Goal: Task Accomplishment & Management: Use online tool/utility

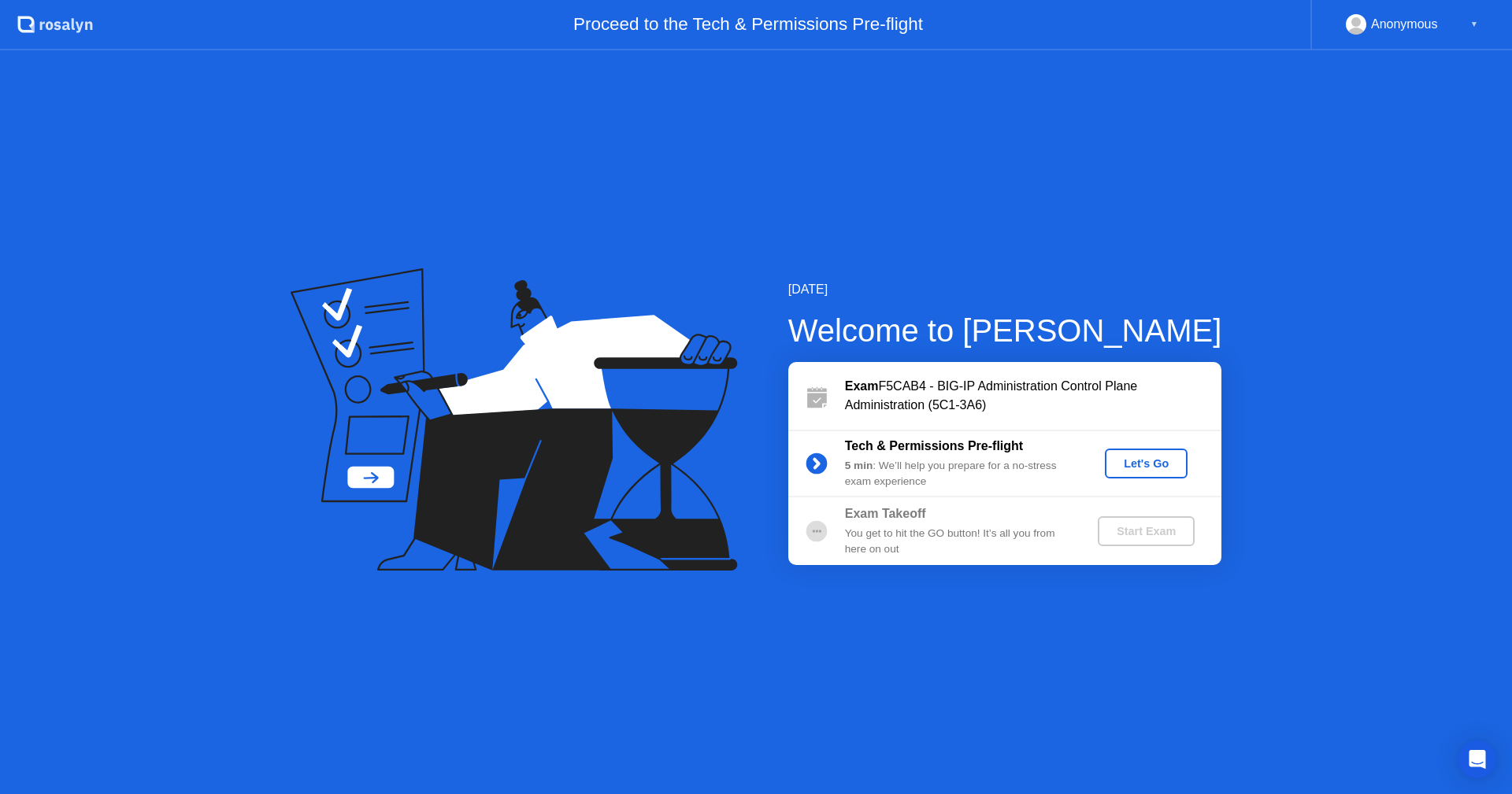
click at [1134, 458] on div "Let's Go" at bounding box center [1146, 463] width 70 height 12
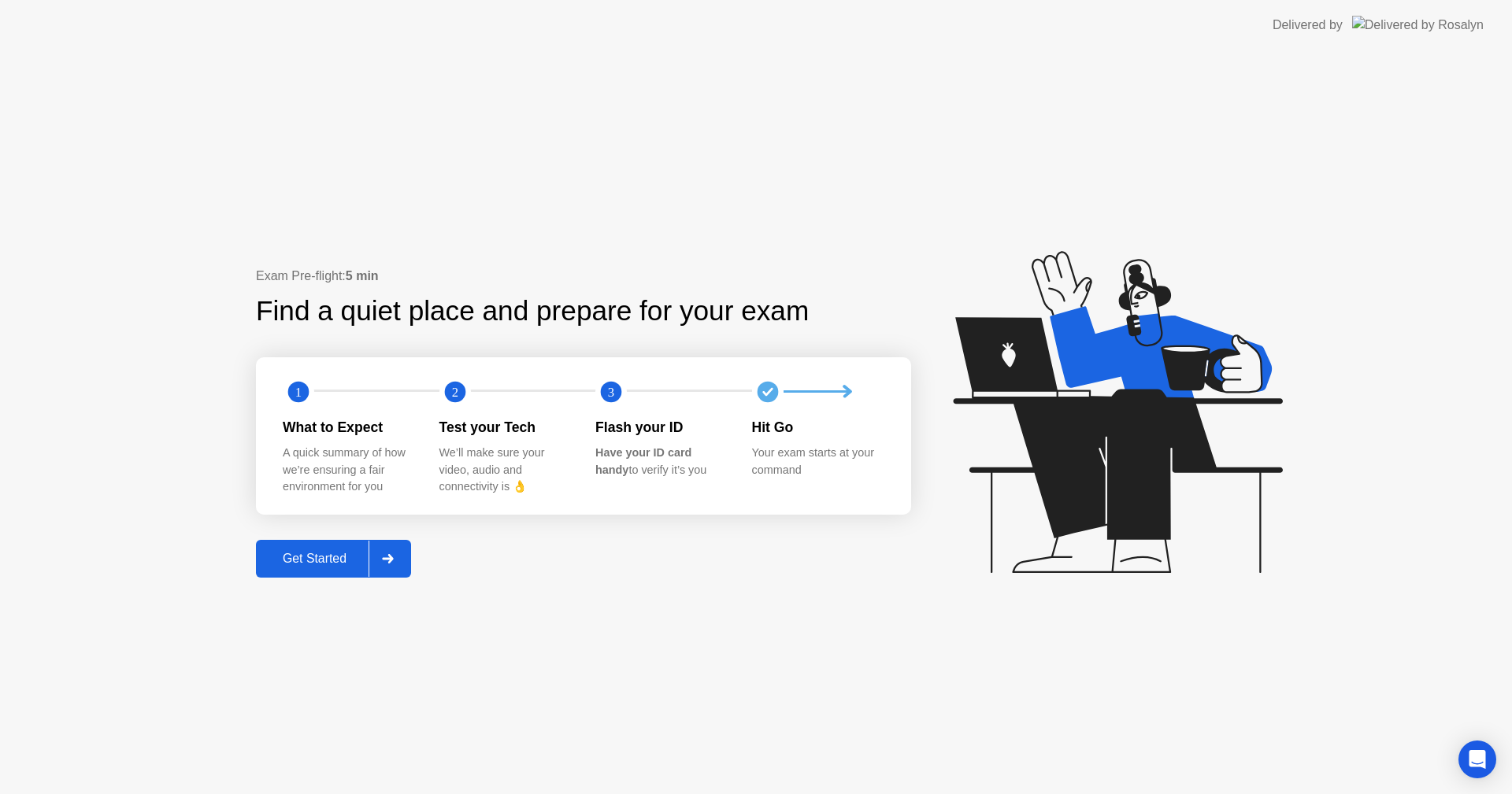
click at [288, 560] on div "Get Started" at bounding box center [315, 558] width 108 height 14
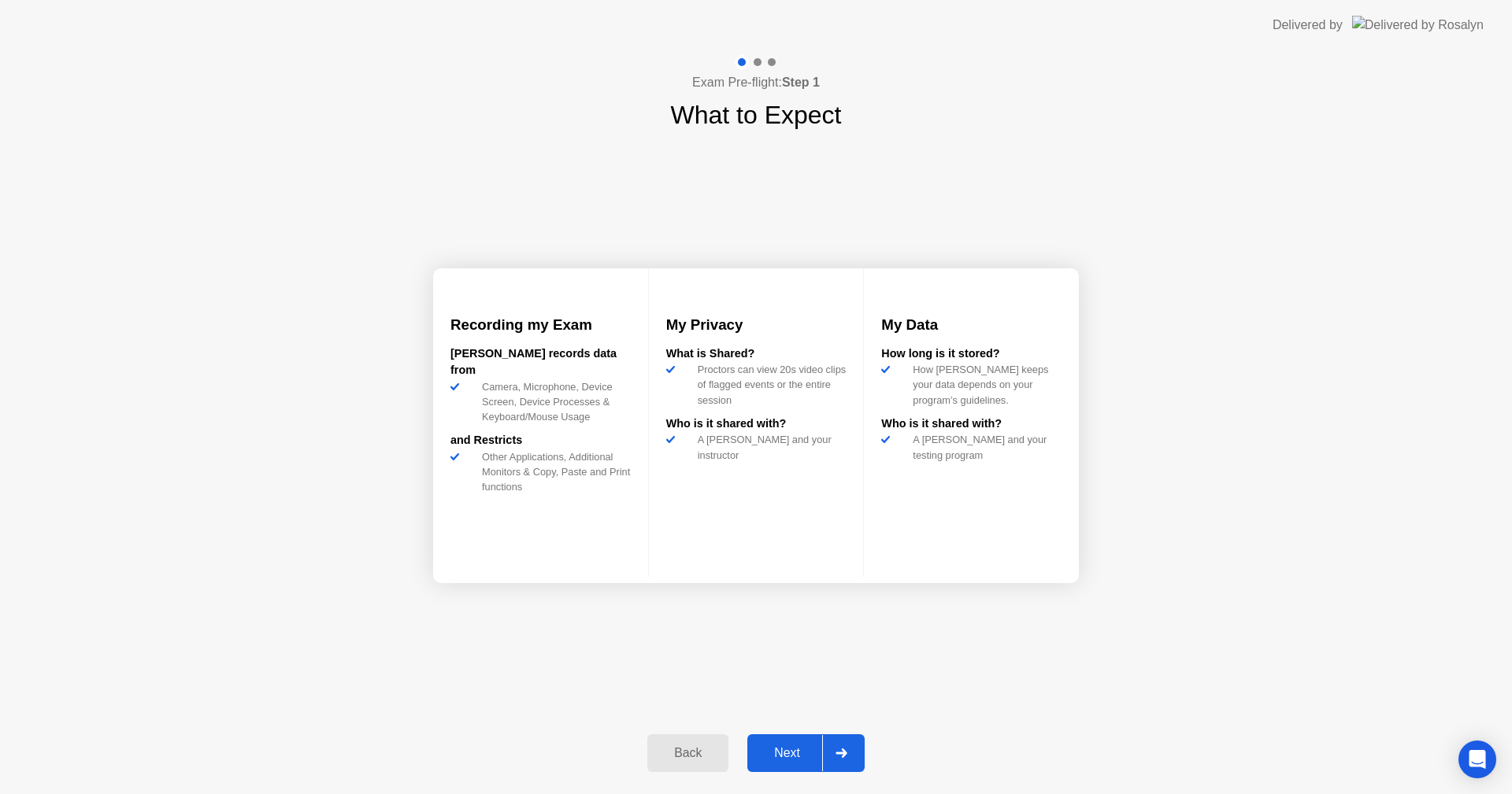
click at [797, 743] on button "Next" at bounding box center [806, 753] width 117 height 38
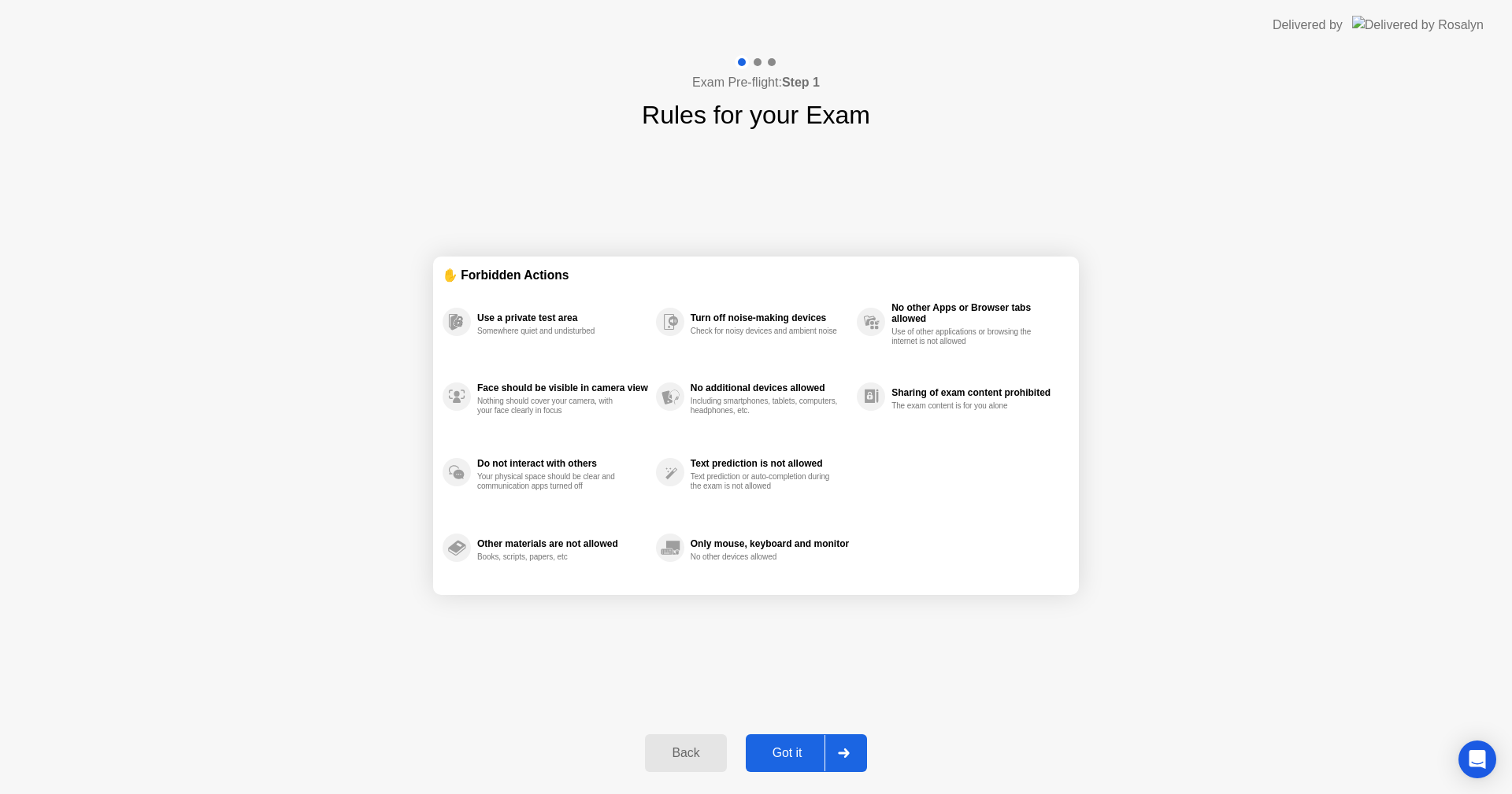
click at [788, 743] on button "Got it" at bounding box center [807, 753] width 122 height 38
select select "**********"
select select "*******"
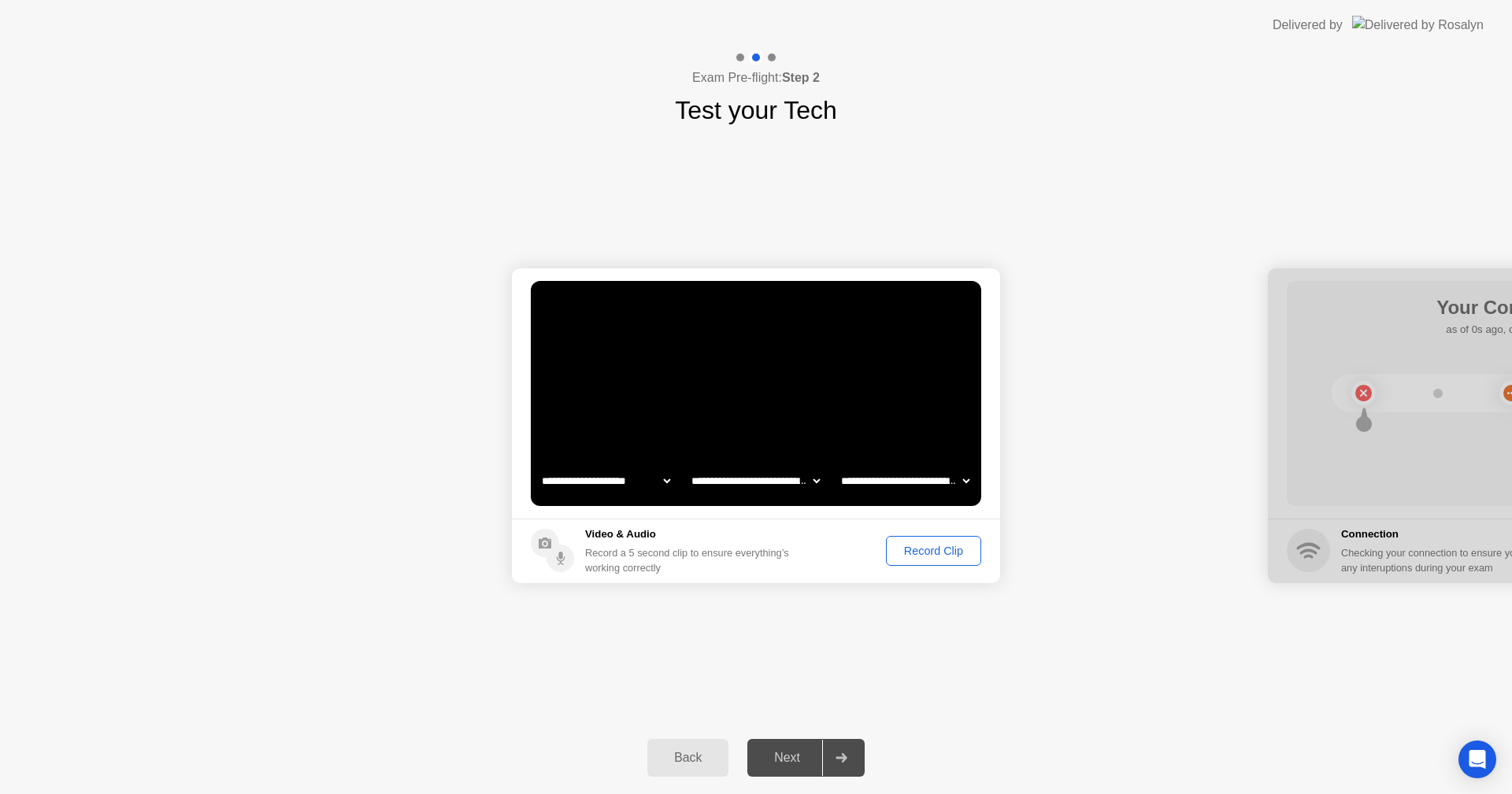
click at [932, 552] on div "Record Clip" at bounding box center [933, 551] width 85 height 12
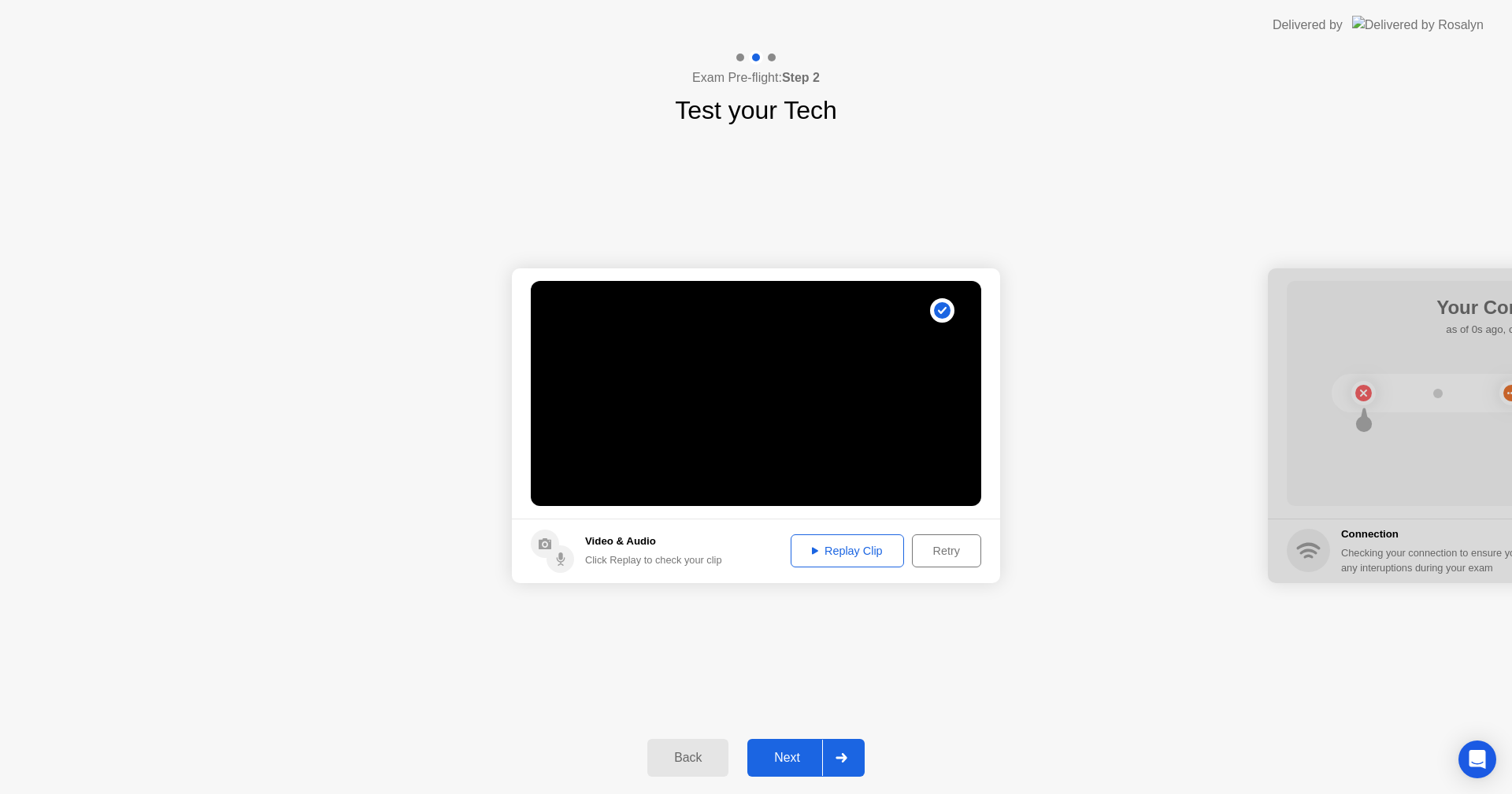
click at [784, 743] on button "Next" at bounding box center [806, 758] width 117 height 38
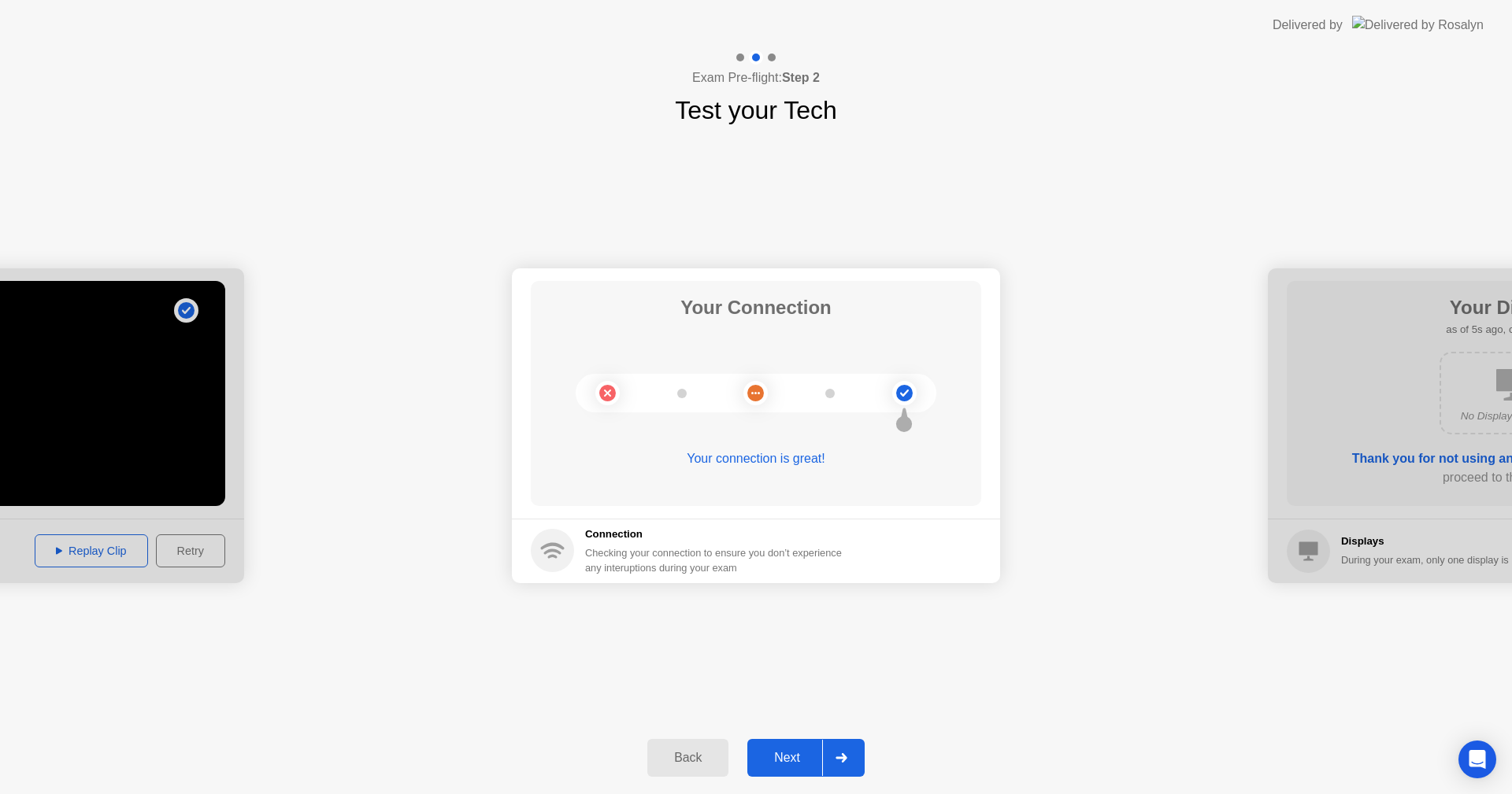
click at [794, 753] on div "Next" at bounding box center [787, 758] width 70 height 14
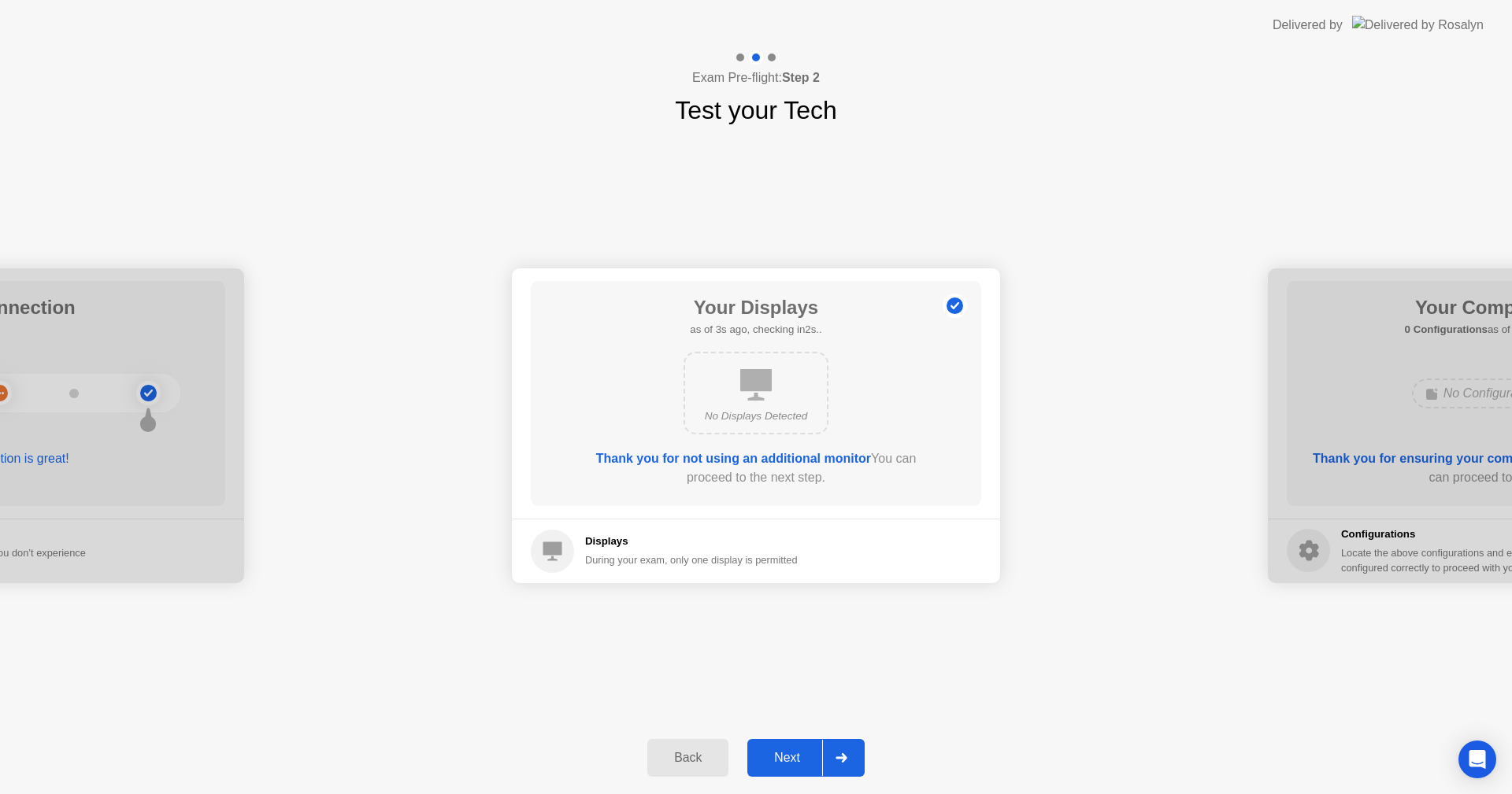
click at [790, 746] on button "Next" at bounding box center [806, 758] width 117 height 38
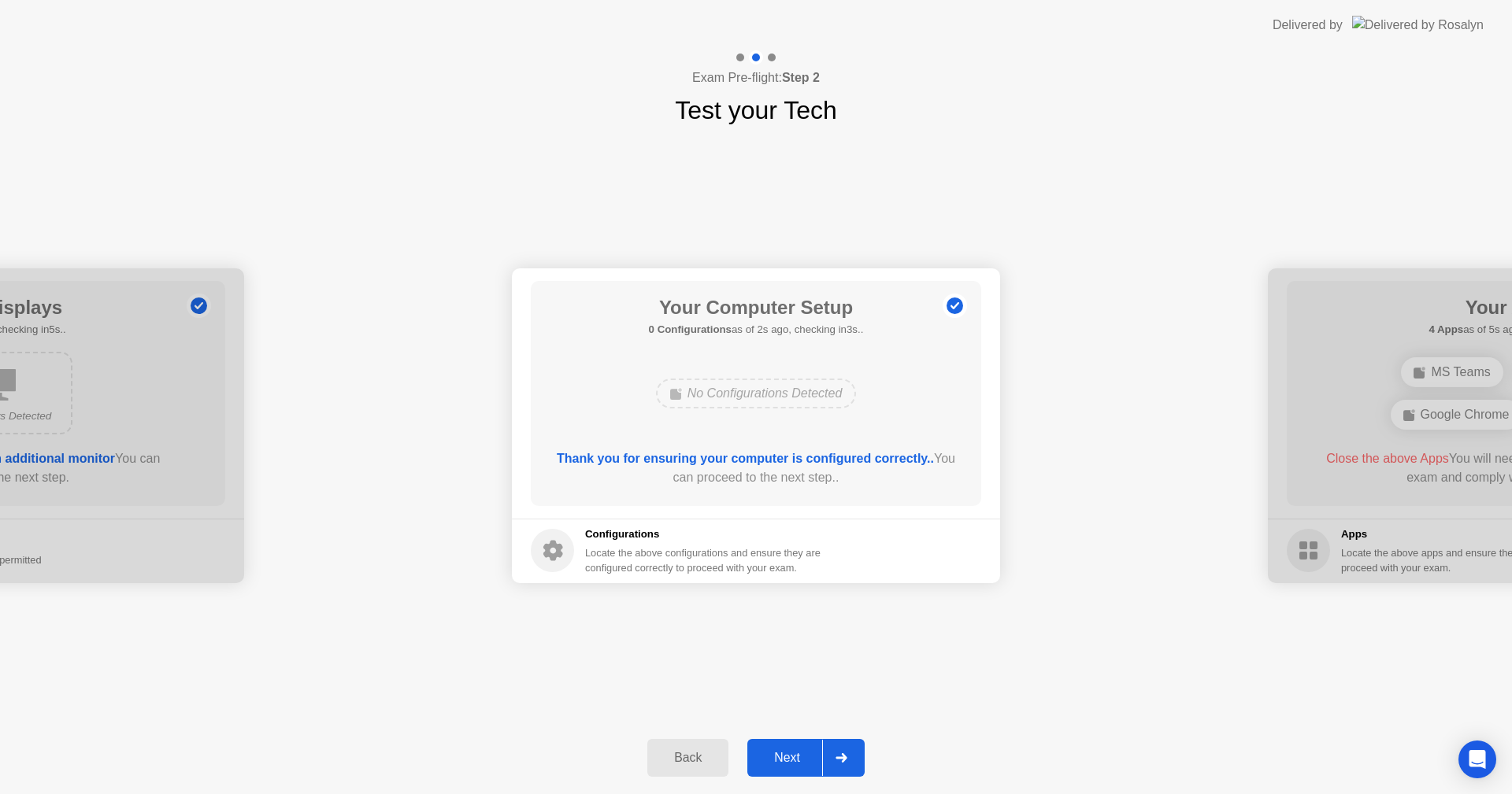
click at [789, 774] on button "Next" at bounding box center [806, 758] width 117 height 38
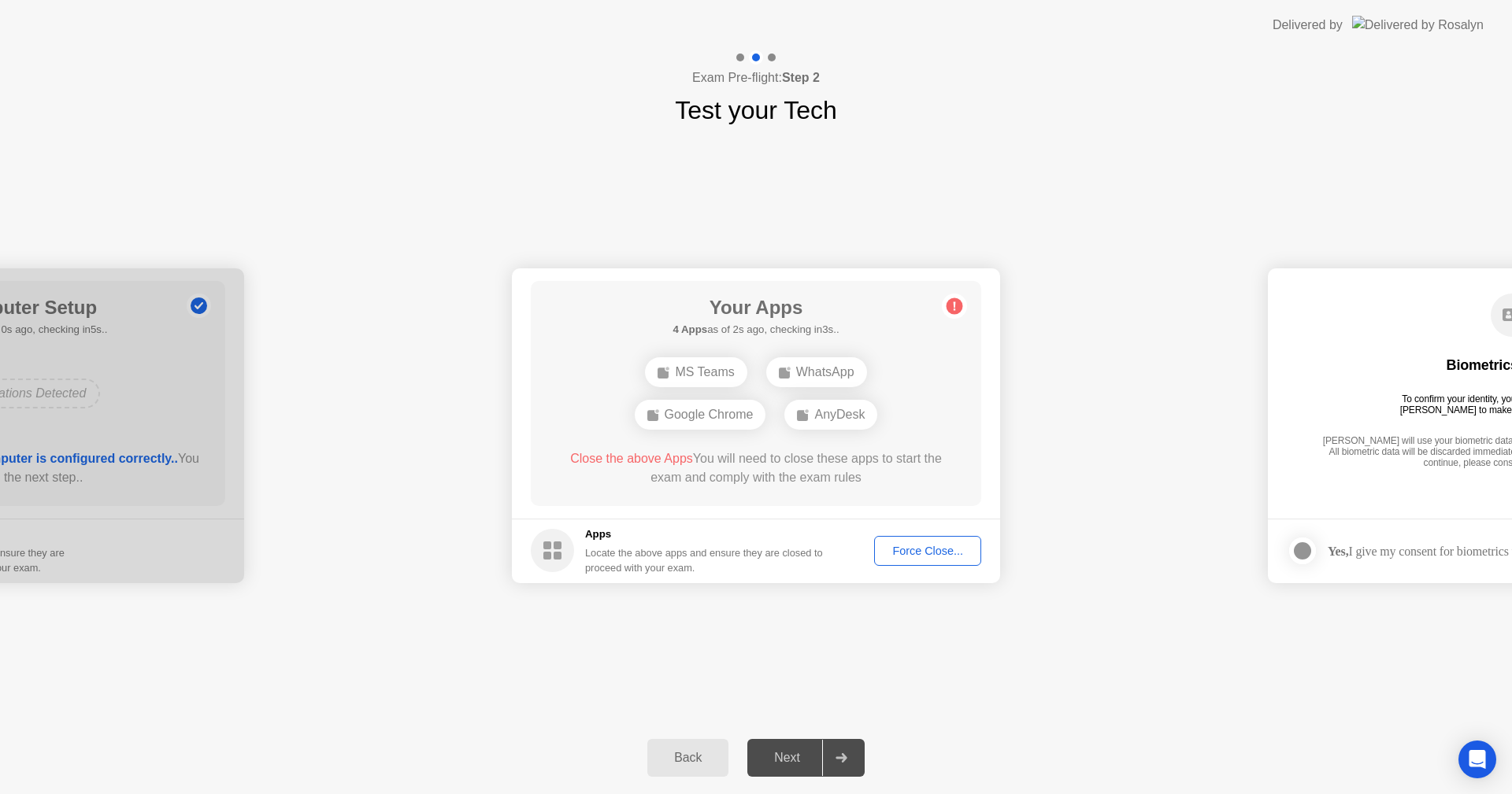
click at [912, 554] on div "Force Close..." at bounding box center [928, 551] width 96 height 12
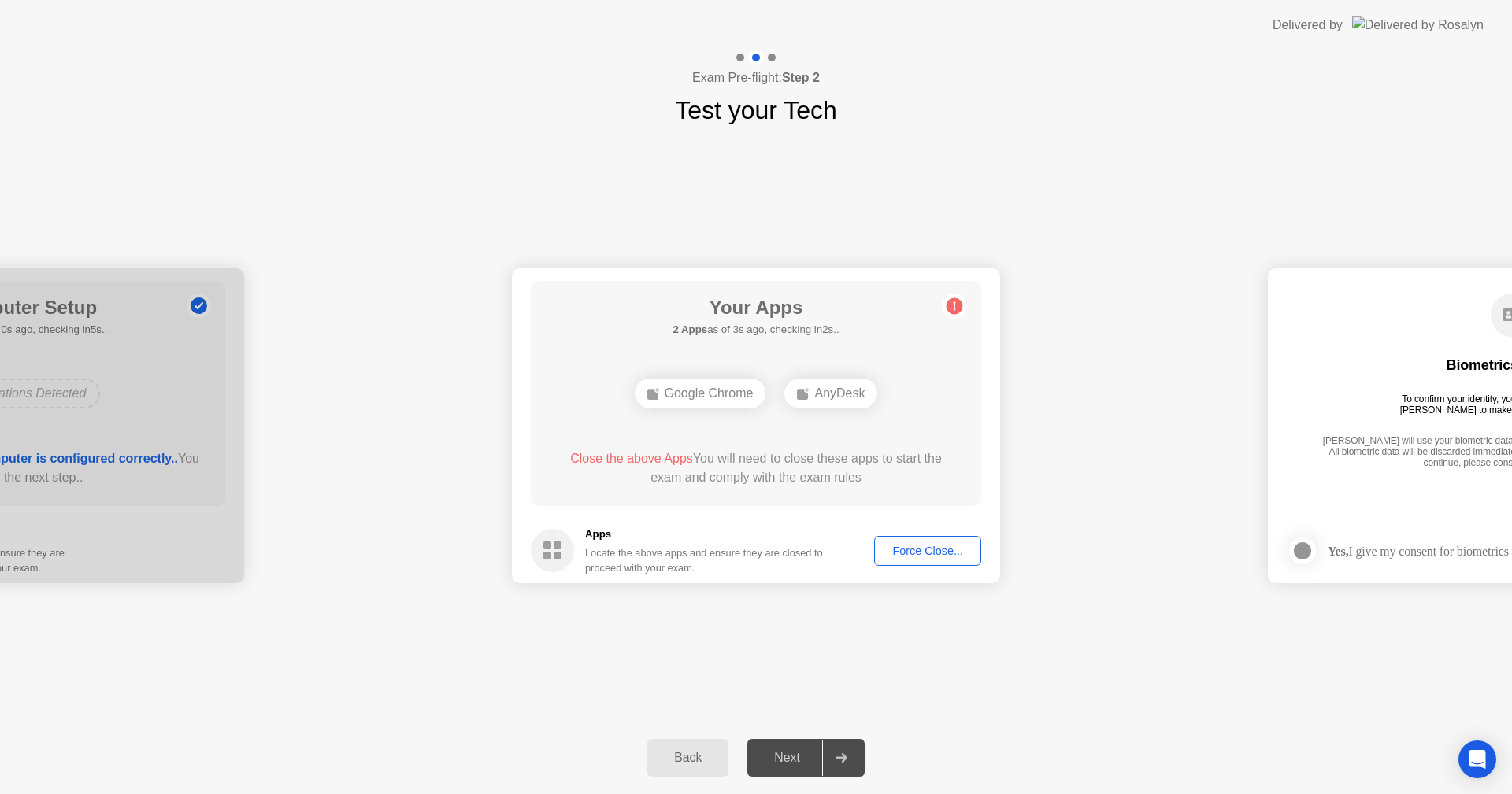
click at [917, 549] on div "Force Close..." at bounding box center [928, 551] width 96 height 12
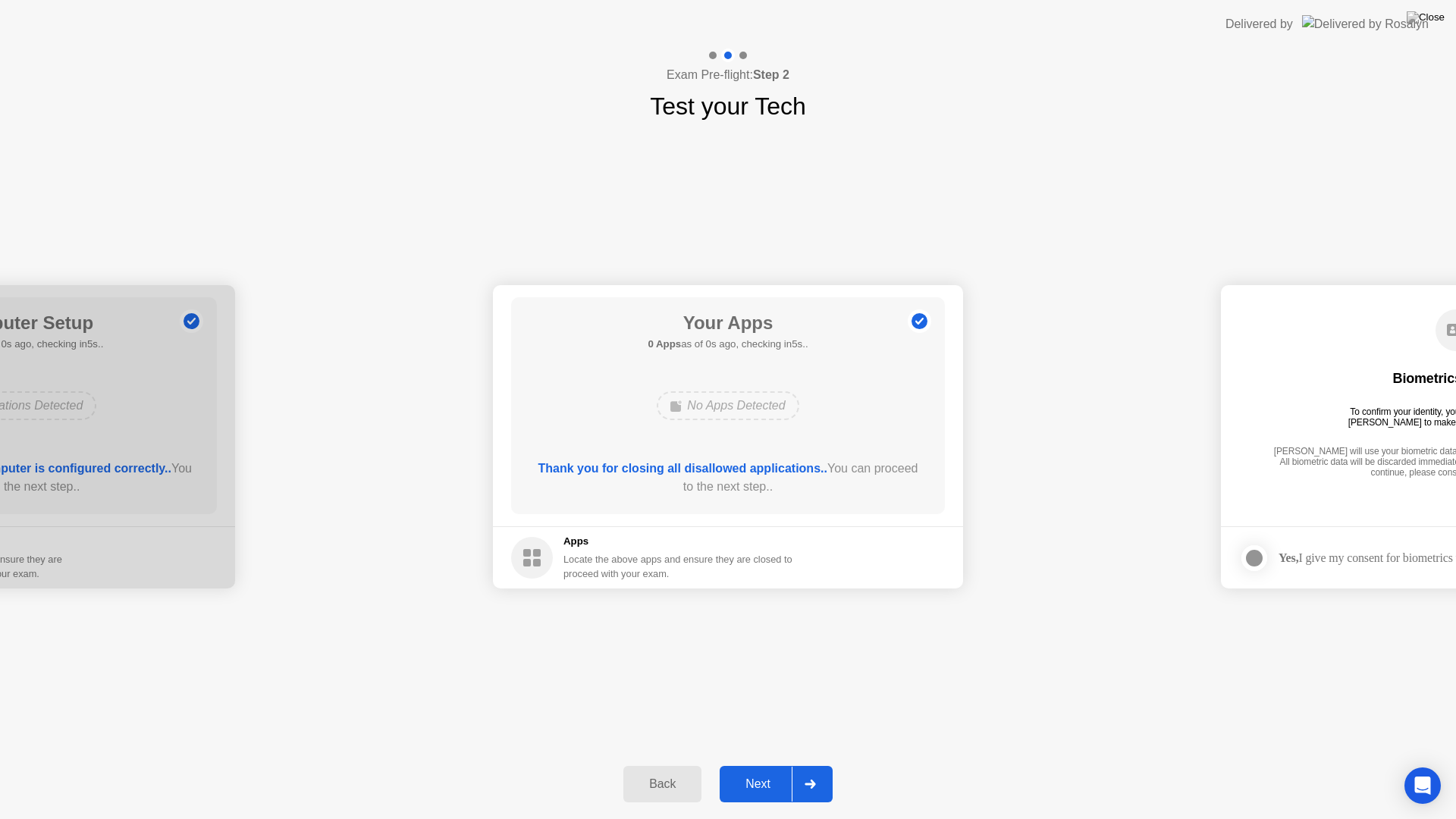
click at [887, 546] on footer "Apps Locate the above apps and ensure they are closed to proceed with your exam." at bounding box center [728, 557] width 470 height 62
click at [763, 764] on div "Next" at bounding box center [758, 783] width 68 height 14
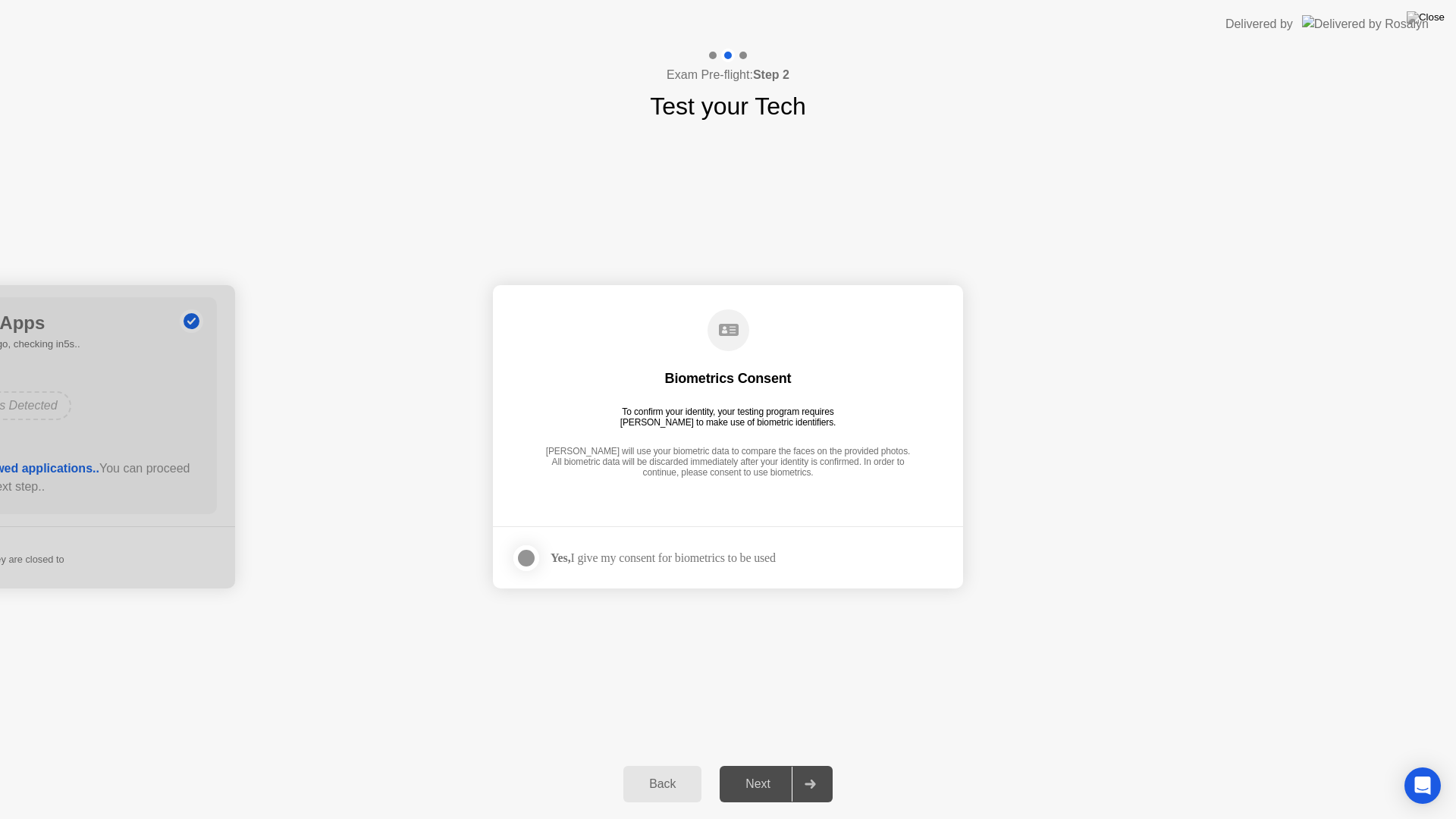
click at [522, 559] on div at bounding box center [526, 558] width 18 height 18
click at [760, 764] on div "Next" at bounding box center [758, 783] width 68 height 14
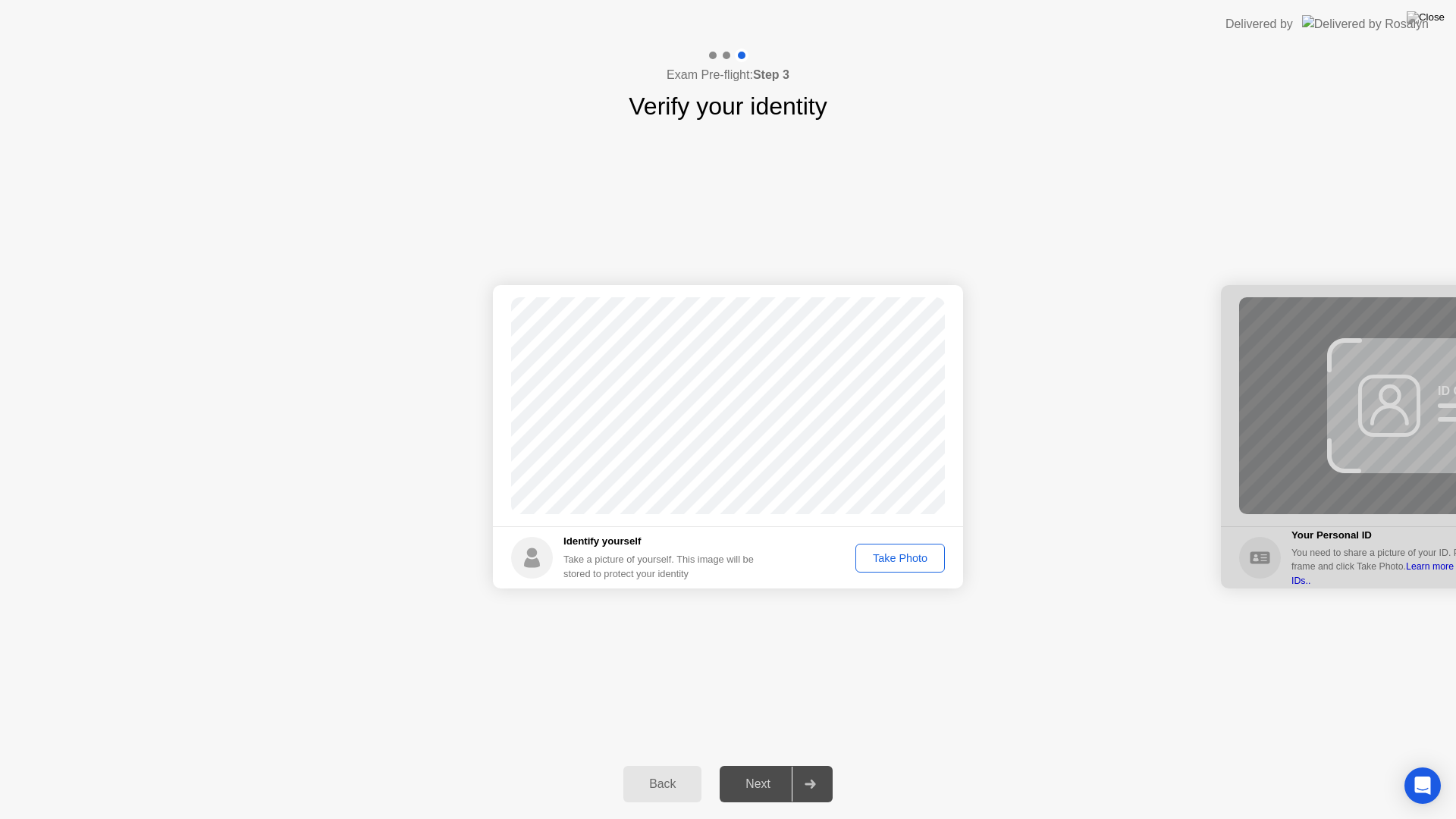
click at [872, 565] on div "Take Photo" at bounding box center [901, 557] width 79 height 12
click at [760, 764] on div "Next" at bounding box center [758, 783] width 68 height 14
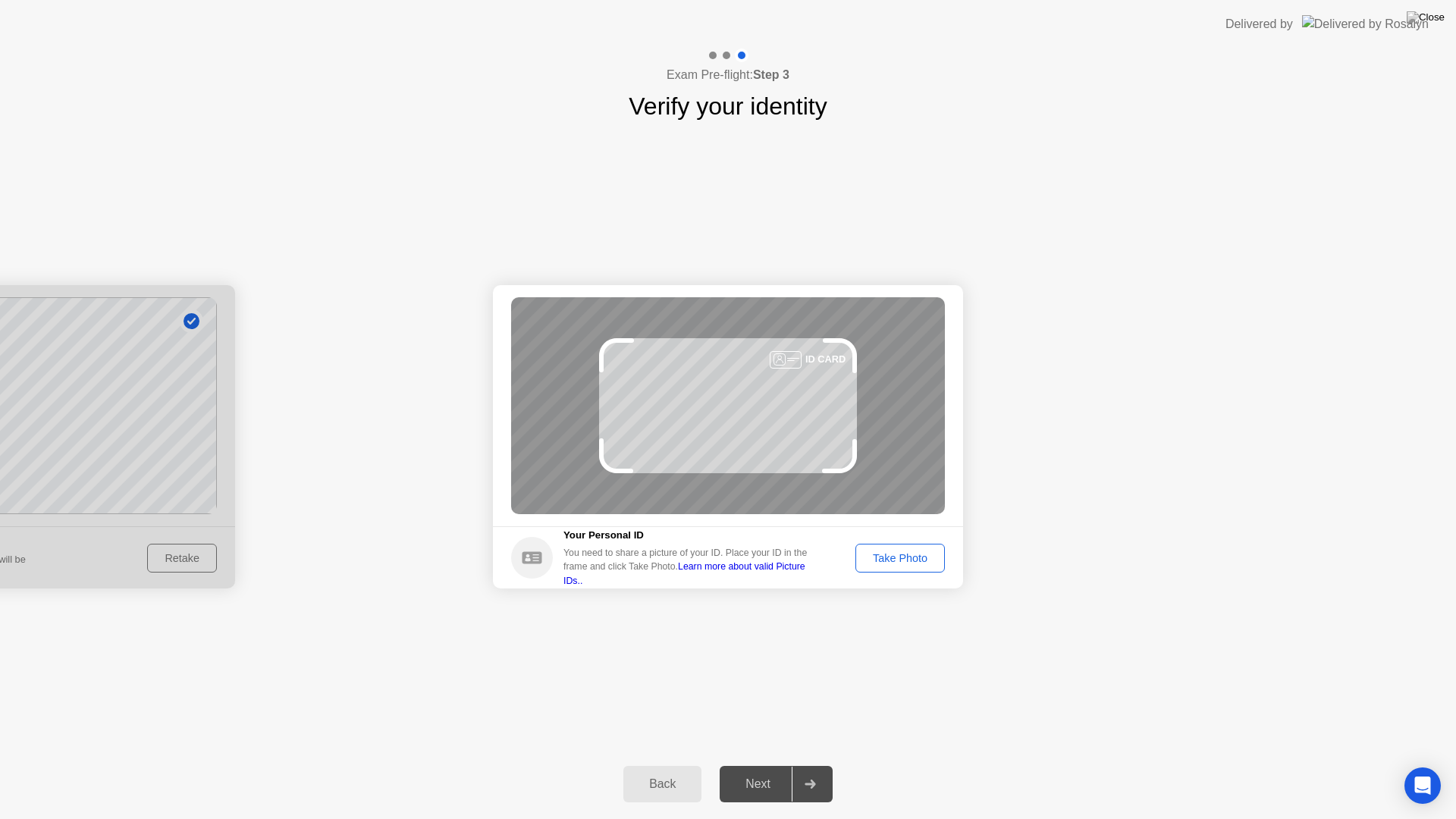
click at [929, 564] on div "Take Photo" at bounding box center [901, 557] width 79 height 12
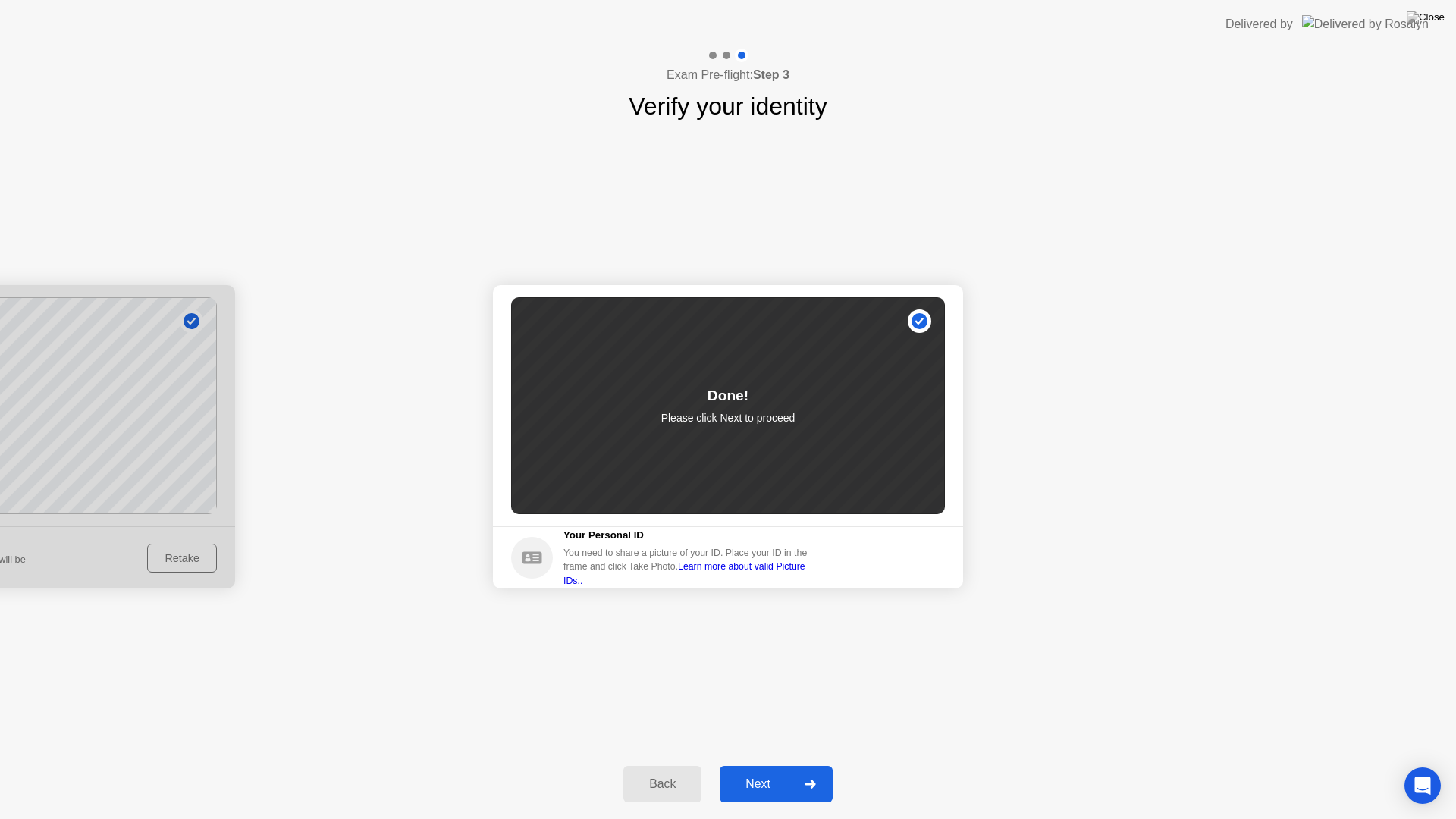
click at [765, 764] on div "Next" at bounding box center [758, 783] width 68 height 14
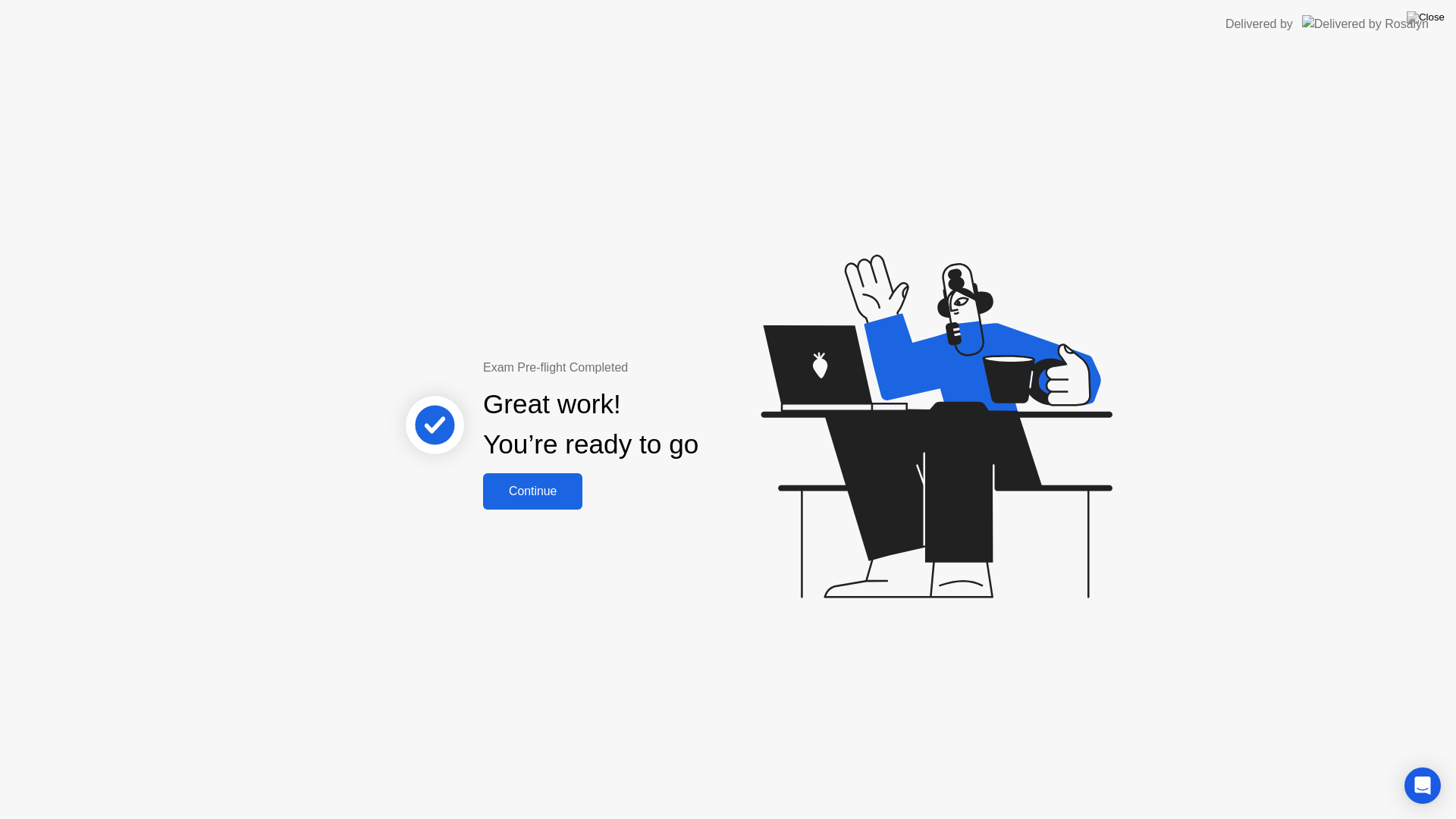
click at [555, 490] on div "Continue" at bounding box center [533, 491] width 91 height 14
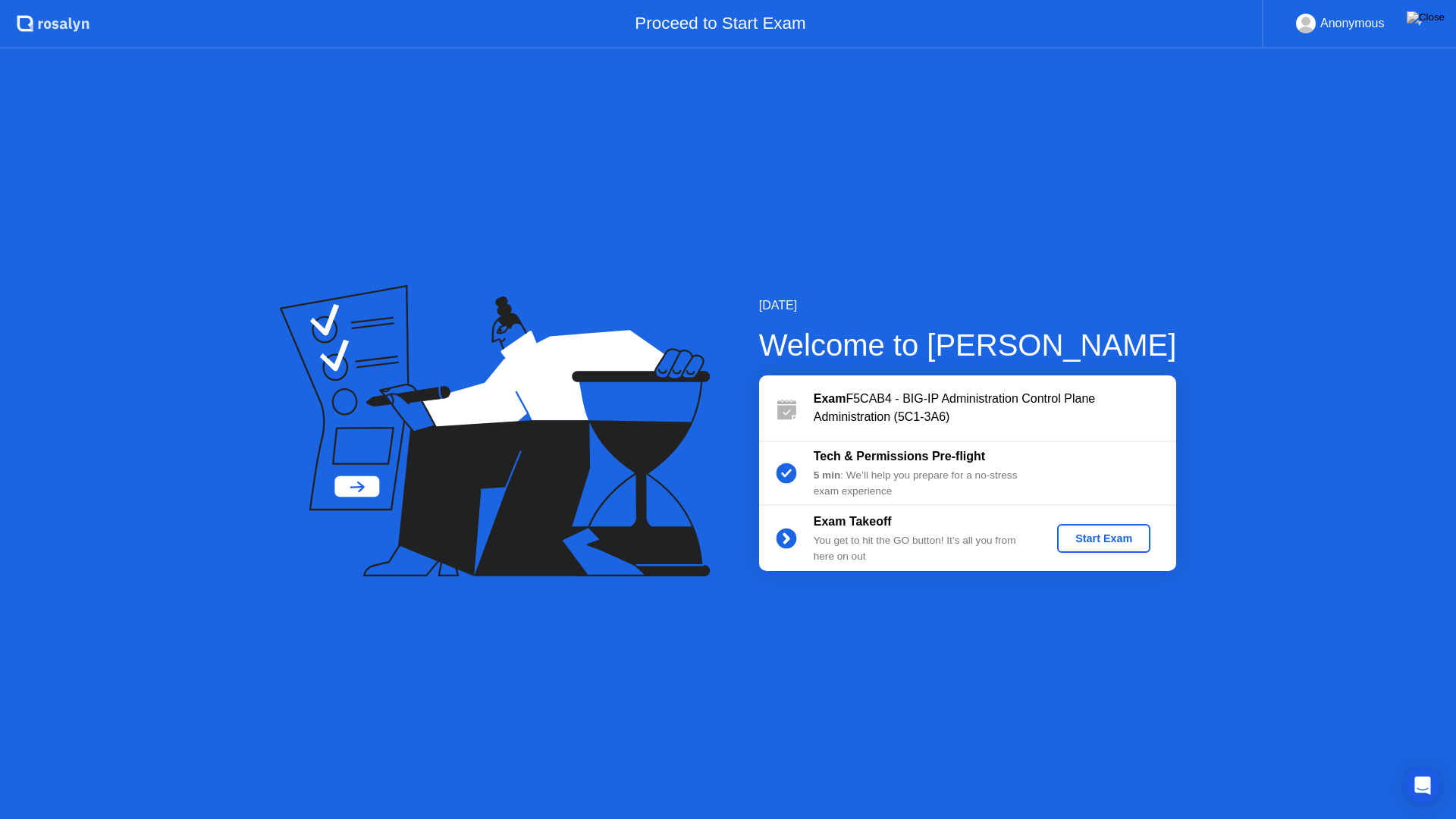
click at [1098, 540] on div "Start Exam" at bounding box center [1104, 538] width 81 height 12
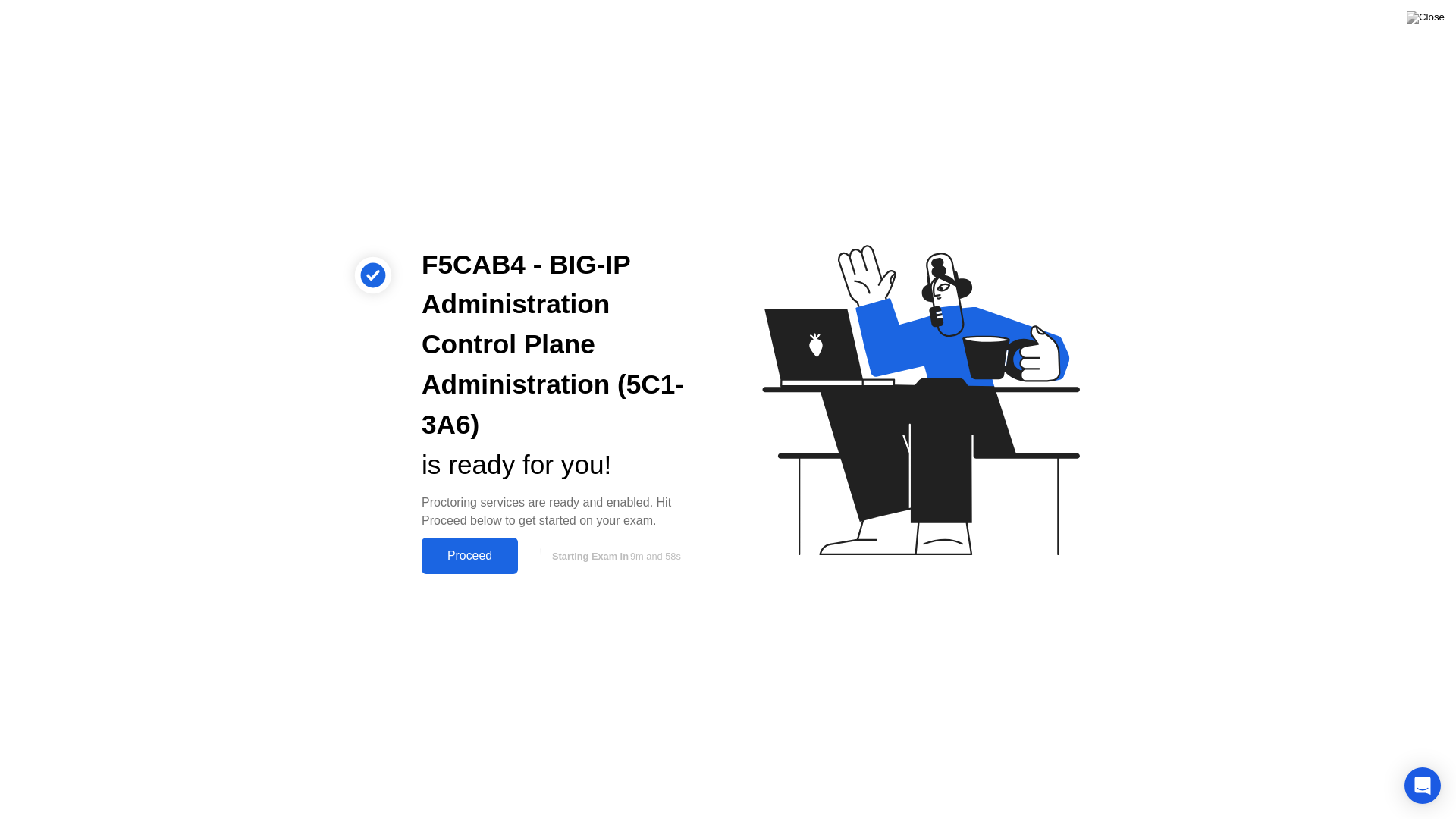
click at [485, 554] on div "Proceed" at bounding box center [469, 555] width 87 height 14
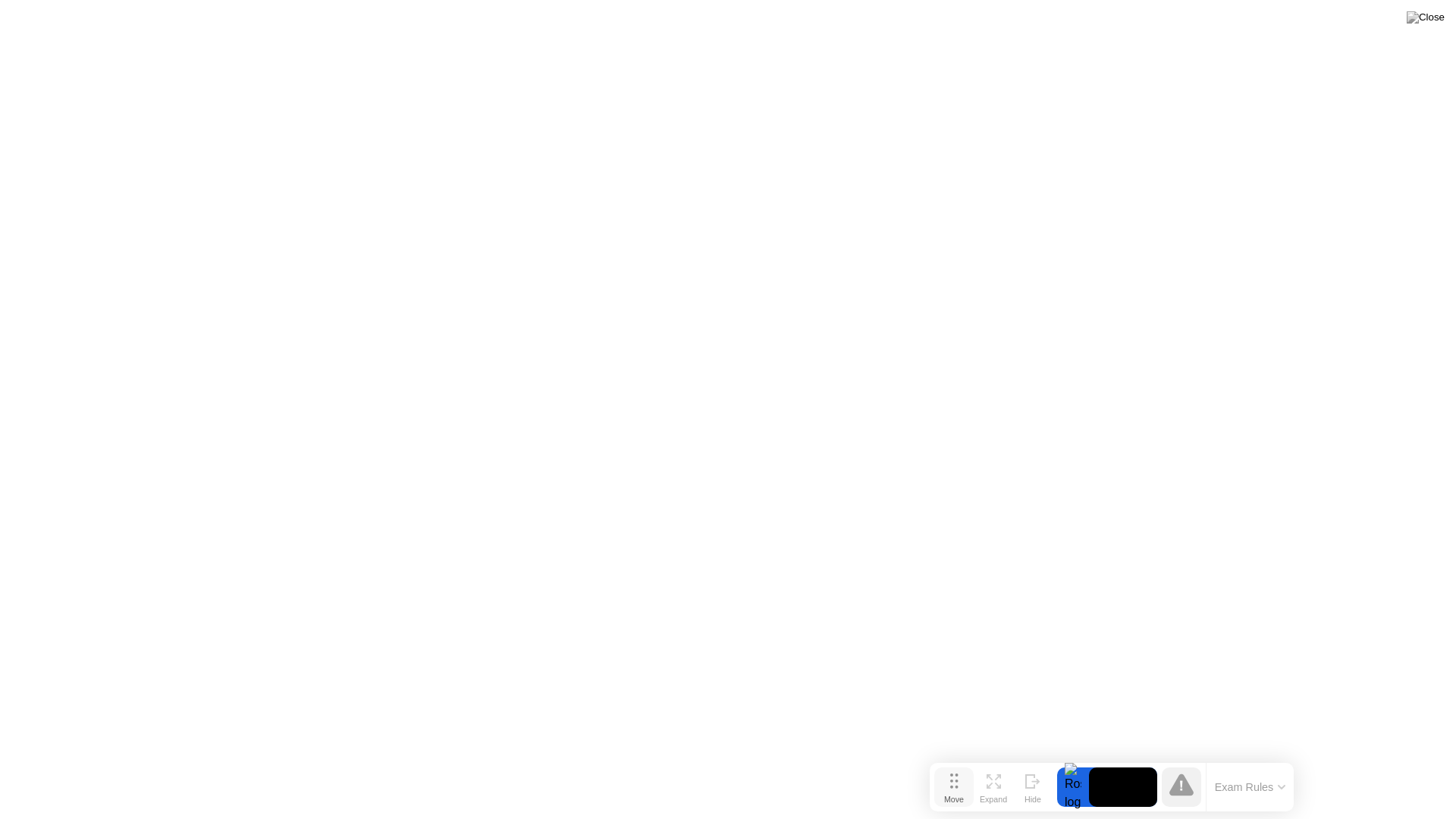
drag, startPoint x: 565, startPoint y: 793, endPoint x: 946, endPoint y: 786, distance: 381.1
click at [946, 764] on button "Move" at bounding box center [954, 787] width 39 height 39
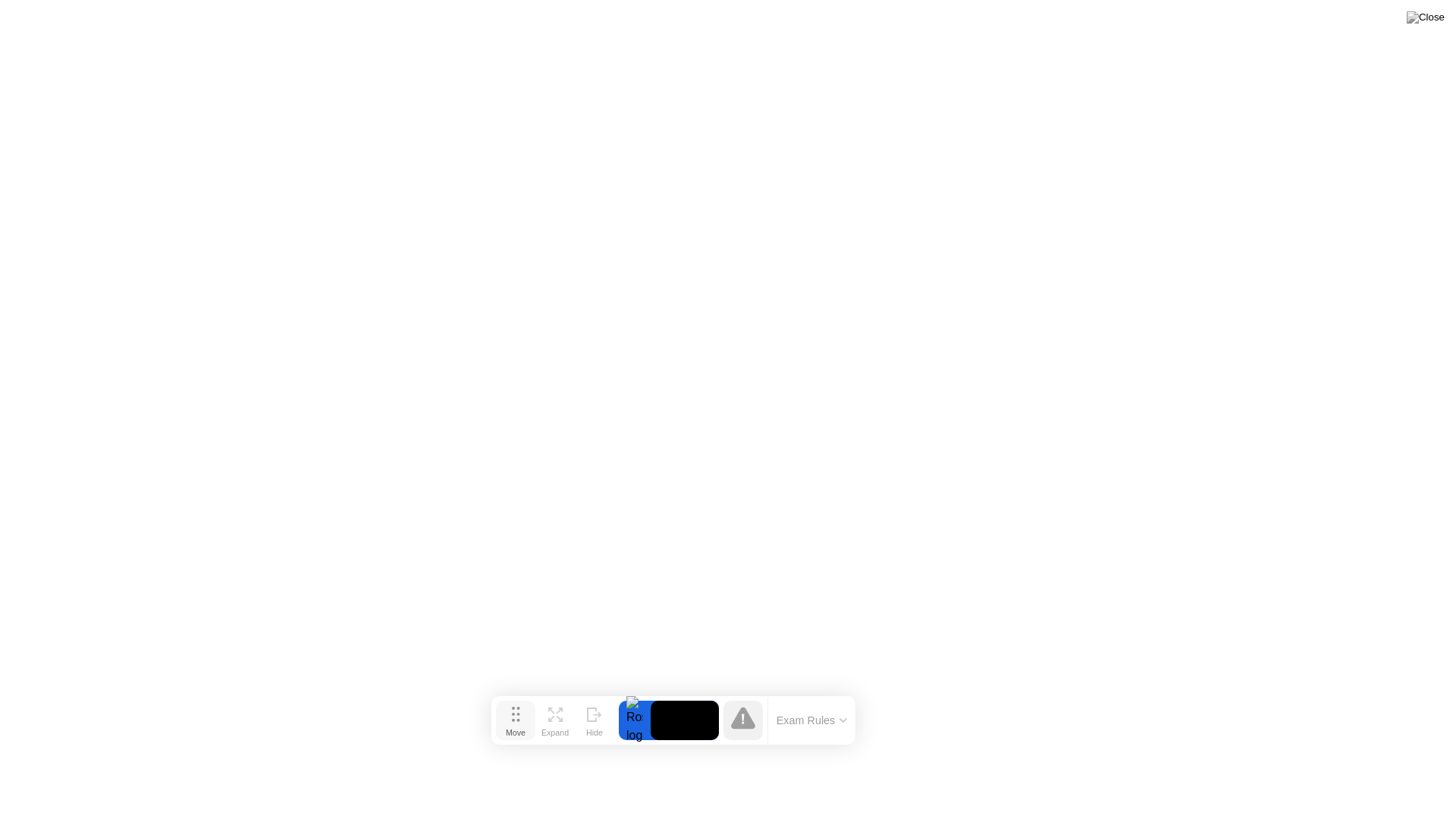
drag, startPoint x: 945, startPoint y: 783, endPoint x: 499, endPoint y: 715, distance: 451.2
click at [499, 715] on button "Move" at bounding box center [515, 720] width 39 height 39
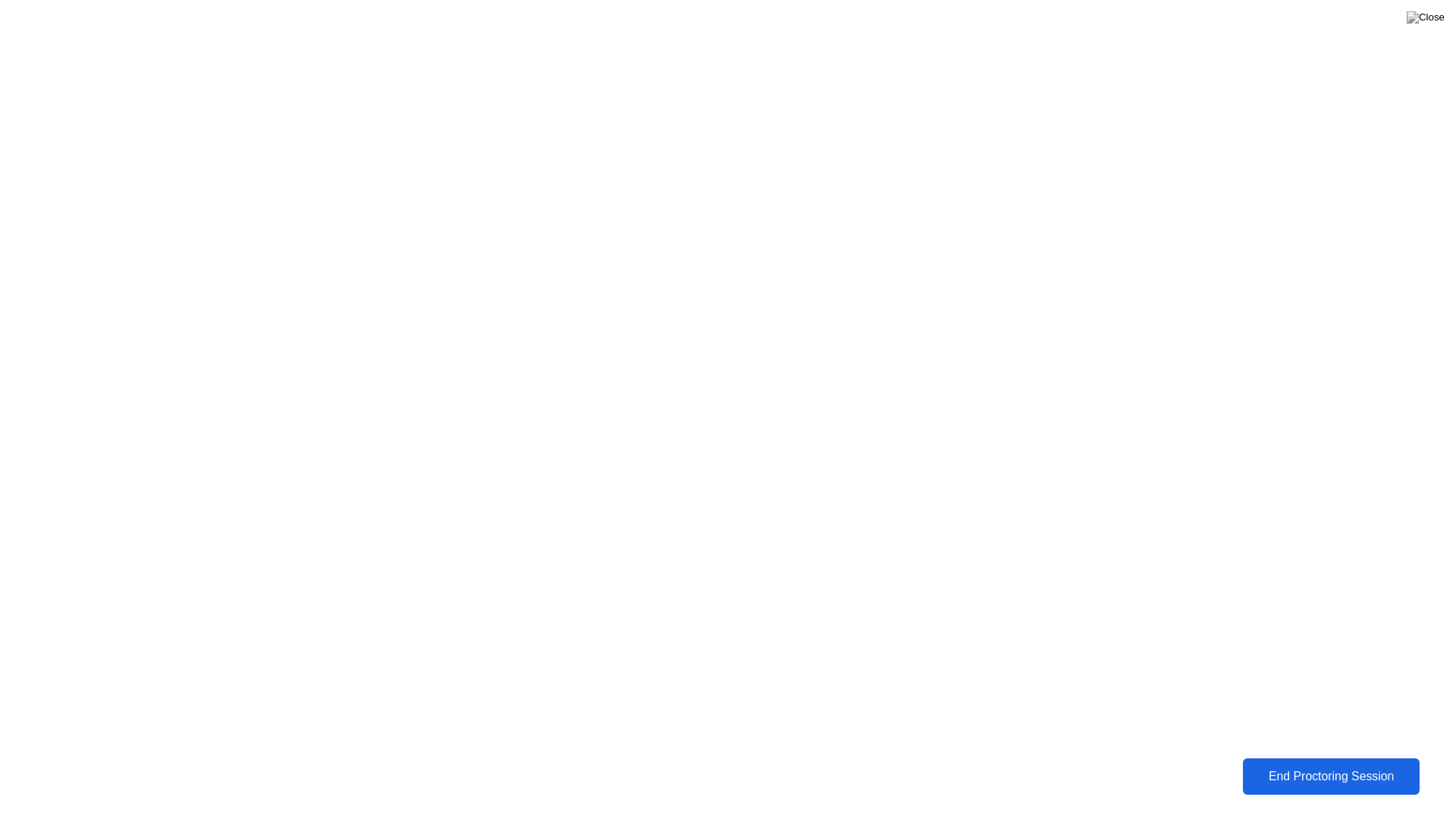
click at [1300, 764] on div "End Proctoring Session" at bounding box center [1331, 776] width 168 height 14
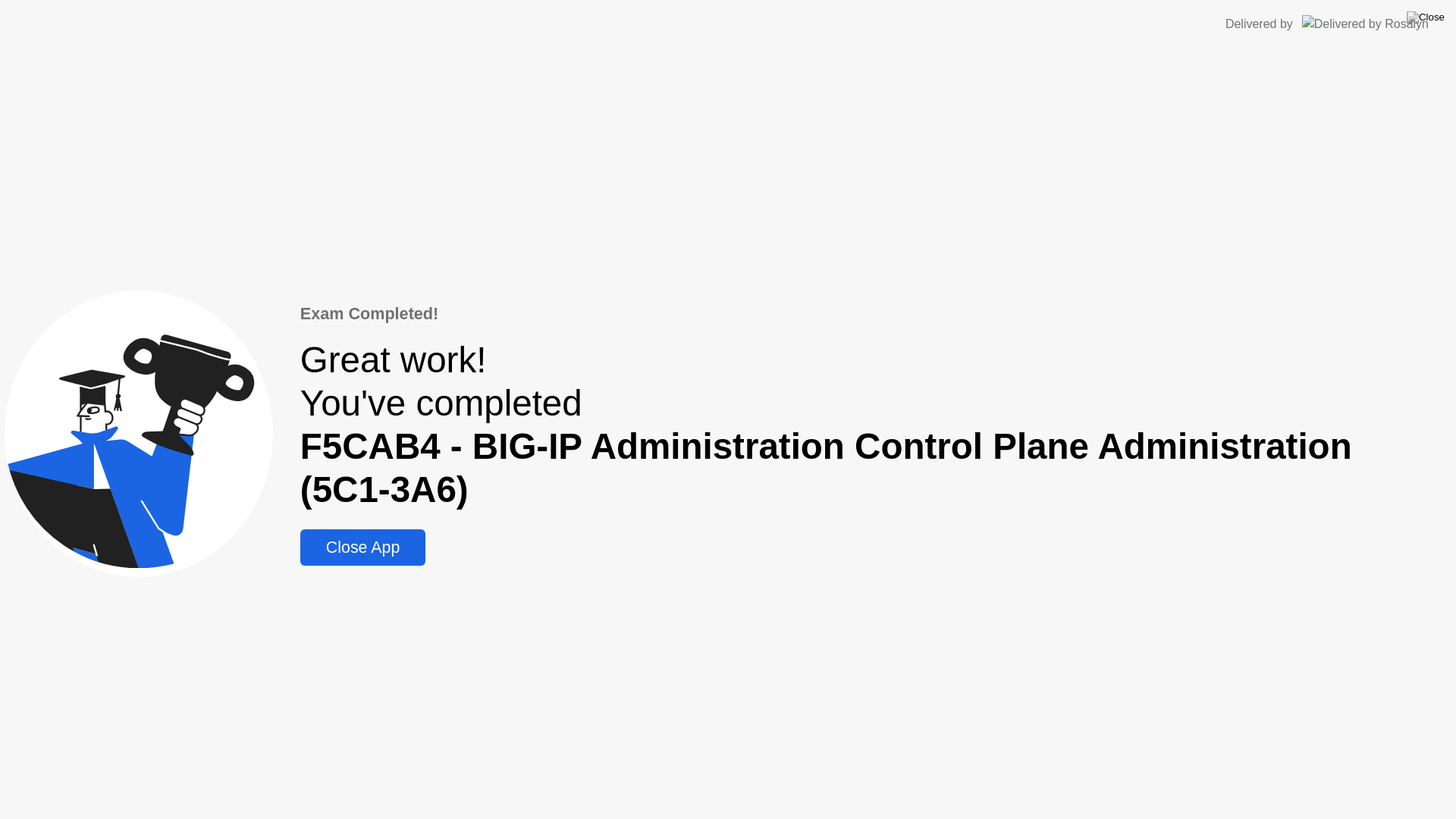
click at [342, 565] on button "Close App" at bounding box center [362, 547] width 125 height 37
